Goal: Find specific page/section: Find specific page/section

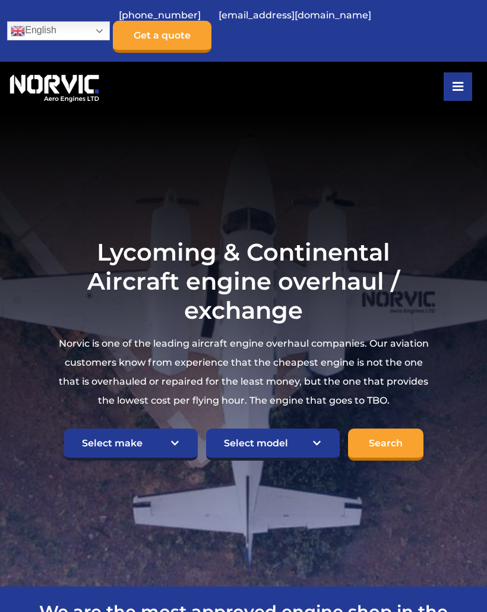
click at [160, 434] on select "Select make TCM Continental Lycoming" at bounding box center [131, 445] width 134 height 32
select select "Lycoming"
click at [263, 437] on select "Select model American Champion 7KCAB Bellanca Citabria IO-320-E2A Beech 23 Musk…" at bounding box center [273, 445] width 134 height 32
select select "646"
click at [379, 445] on input "Search" at bounding box center [385, 445] width 75 height 32
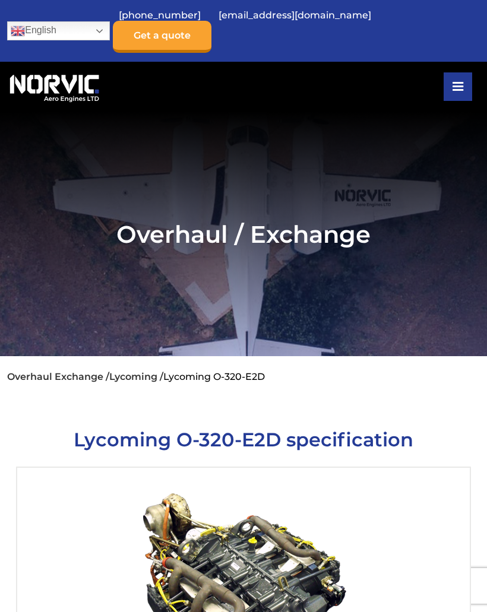
click at [72, 30] on link "English" at bounding box center [58, 30] width 103 height 19
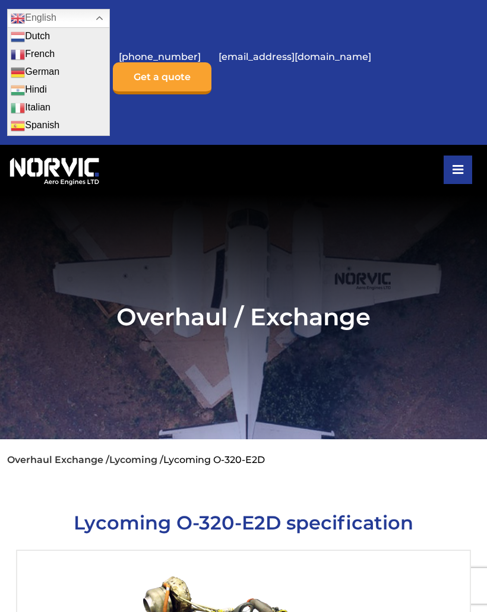
click at [205, 379] on section "Overhaul / Exchange" at bounding box center [243, 317] width 487 height 245
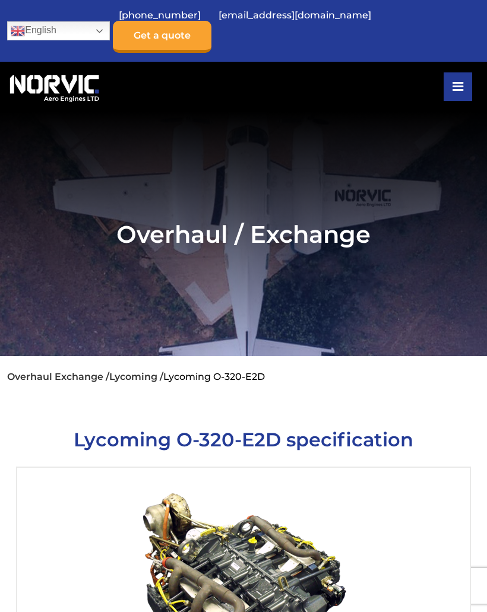
click at [458, 82] on icon at bounding box center [457, 86] width 11 height 9
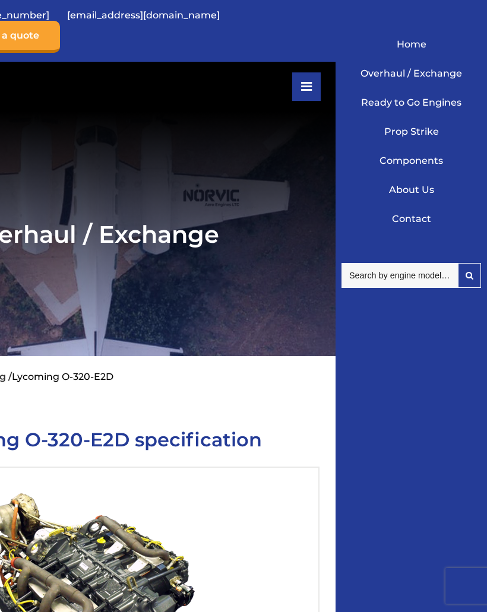
click at [431, 106] on link "Ready to Go Engines" at bounding box center [411, 102] width 134 height 29
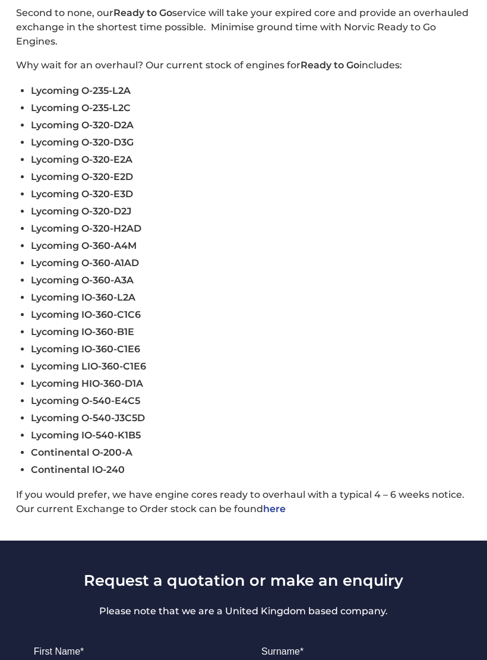
scroll to position [419, 0]
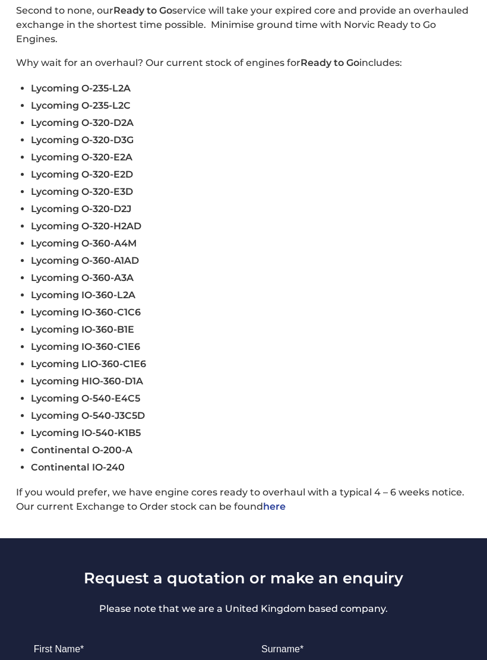
click at [268, 512] on link "here" at bounding box center [274, 506] width 23 height 11
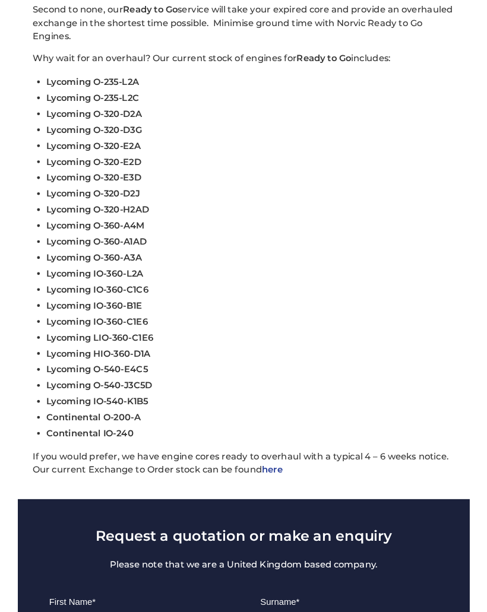
scroll to position [474, 0]
